Goal: Check status

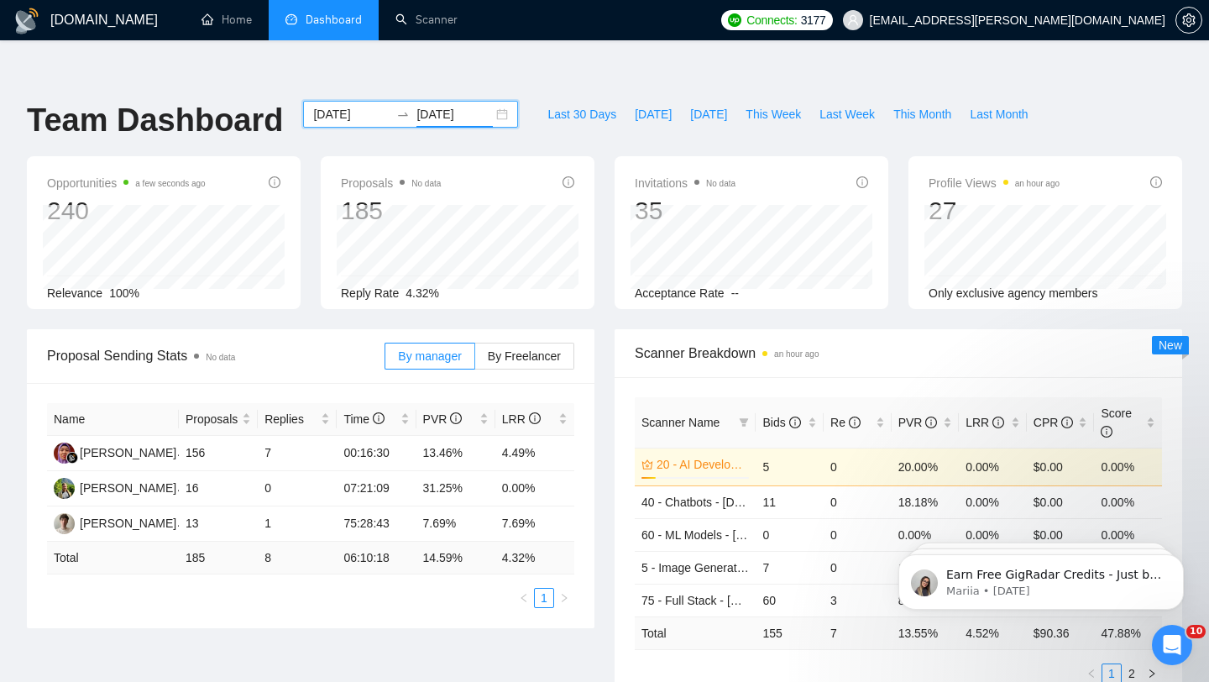
click at [456, 105] on input "[DATE]" at bounding box center [454, 114] width 76 height 18
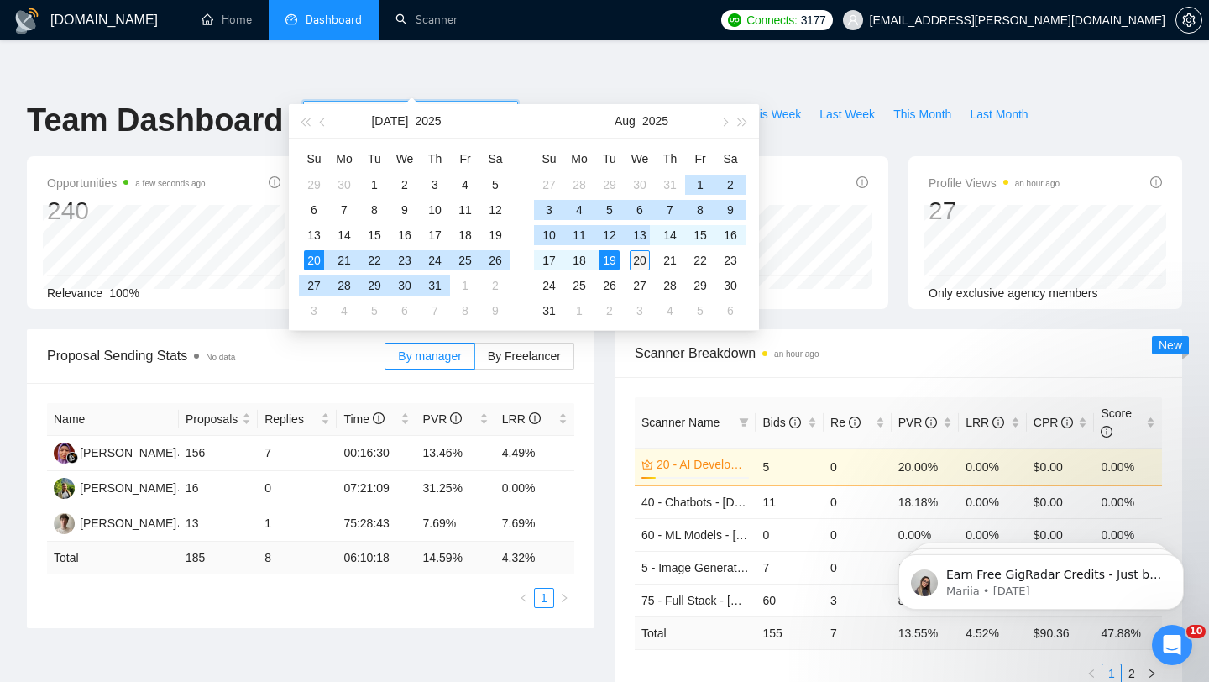
type input "[DATE]"
click at [643, 259] on div "20" at bounding box center [640, 260] width 20 height 20
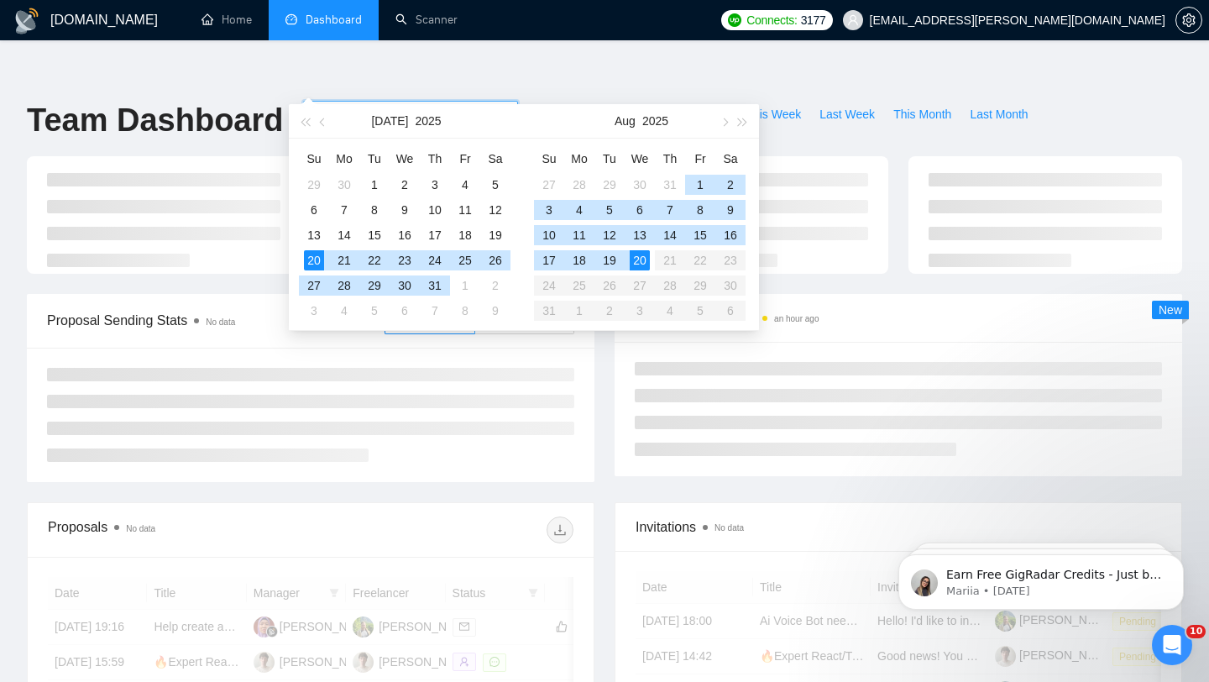
type input "[DATE]"
